Goal: Ask a question

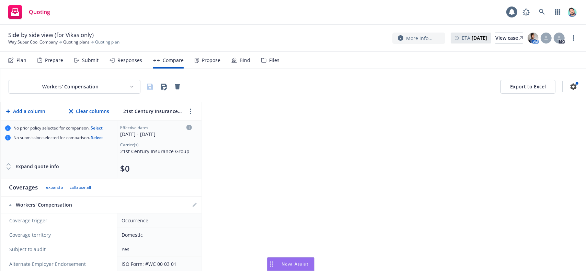
click at [272, 264] on icon "Drag to move" at bounding box center [271, 264] width 3 height 5
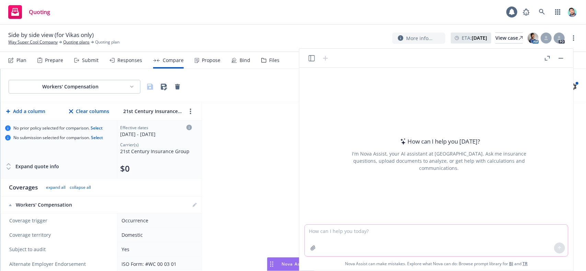
click at [366, 234] on textarea at bounding box center [436, 241] width 263 height 32
type textarea "please find the most recently updated policy"
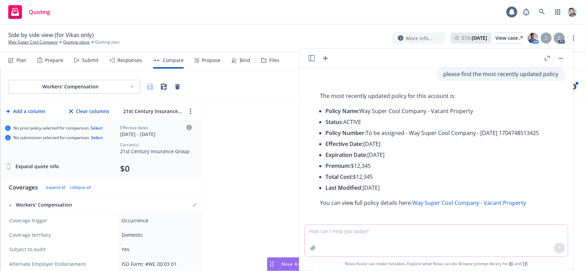
scroll to position [8, 0]
click at [377, 237] on textarea at bounding box center [436, 241] width 263 height 32
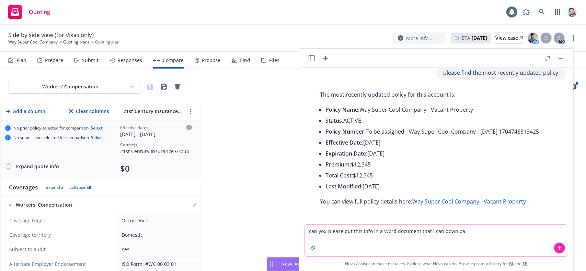
type textarea "can you please put this info in a Word document that i can download"
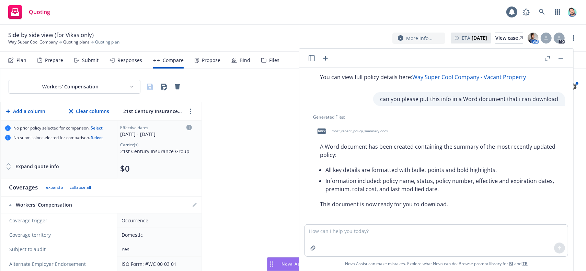
scroll to position [135, 0]
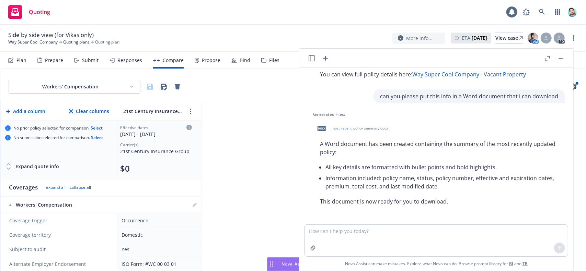
click at [561, 61] on button "button" at bounding box center [560, 58] width 8 height 8
